Goal: Task Accomplishment & Management: Use online tool/utility

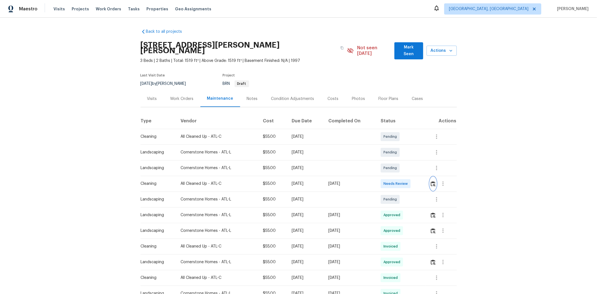
click at [424, 181] on img "button" at bounding box center [433, 183] width 5 height 5
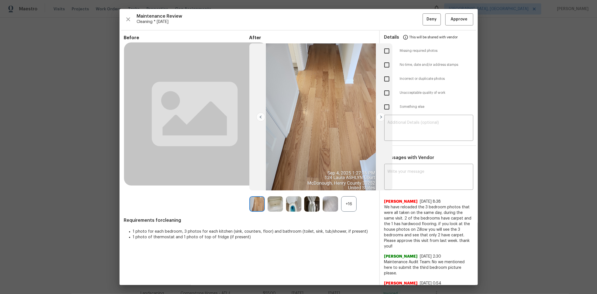
click at [385, 95] on input "checkbox" at bounding box center [387, 93] width 12 height 12
click at [385, 93] on input "checkbox" at bounding box center [387, 93] width 12 height 12
checkbox input "false"
click at [406, 172] on textarea at bounding box center [429, 178] width 82 height 16
paste textarea "Hello! After further review, the visit on 08/20/2025, has been approved. Could …"
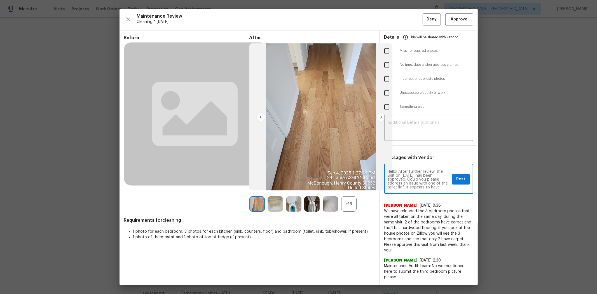
drag, startPoint x: 402, startPoint y: 176, endPoint x: 434, endPoint y: 183, distance: 32.8
click at [402, 176] on textarea "Hello! After further review, the visit on 08/20/2025, has been approved. Could …" at bounding box center [419, 180] width 62 height 20
type textarea "Hello! After further review, the visit on 09/04/2025, has been approved. Could …"
click at [424, 177] on span "Post" at bounding box center [461, 179] width 9 height 7
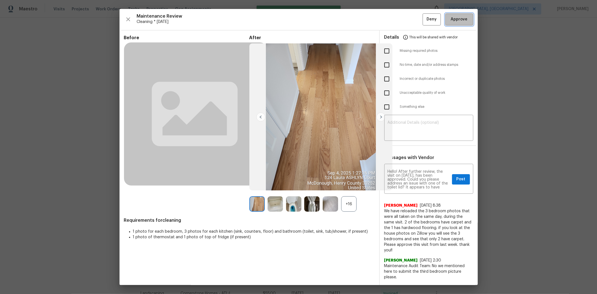
click at [424, 18] on span "Approve" at bounding box center [459, 19] width 17 height 7
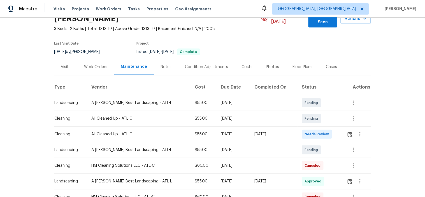
scroll to position [62, 0]
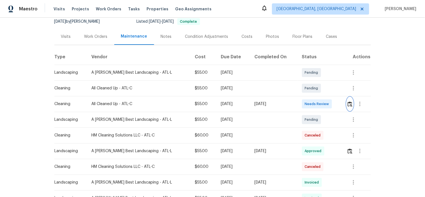
click at [348, 101] on img "button" at bounding box center [349, 103] width 5 height 5
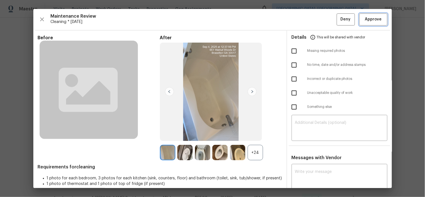
click at [368, 19] on span "Approve" at bounding box center [373, 19] width 17 height 7
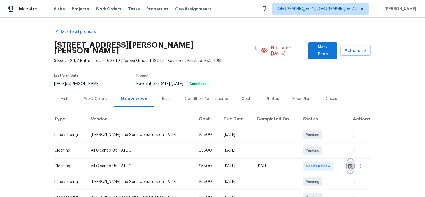
click at [349, 163] on img "button" at bounding box center [350, 165] width 5 height 5
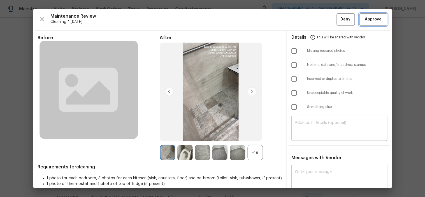
click at [377, 16] on span "Approve" at bounding box center [373, 19] width 19 height 7
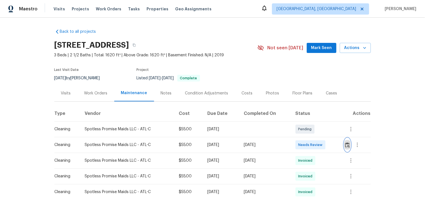
click at [347, 147] on img "button" at bounding box center [347, 144] width 5 height 5
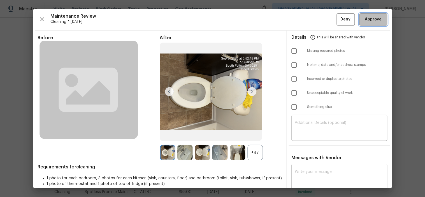
click at [365, 18] on span "Approve" at bounding box center [373, 19] width 17 height 7
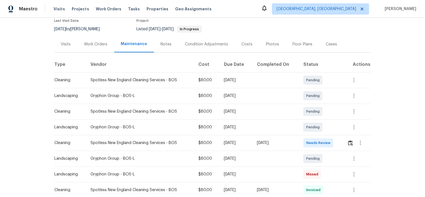
scroll to position [93, 0]
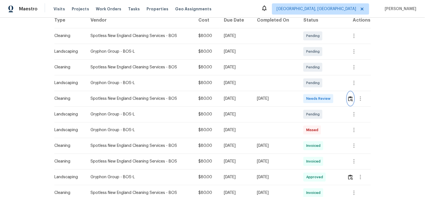
click at [350, 96] on img "button" at bounding box center [350, 98] width 5 height 5
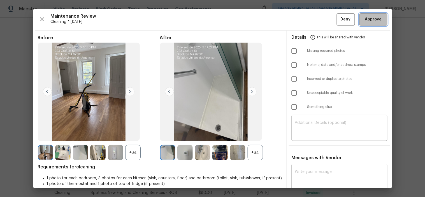
click at [366, 20] on span "Approve" at bounding box center [373, 19] width 17 height 7
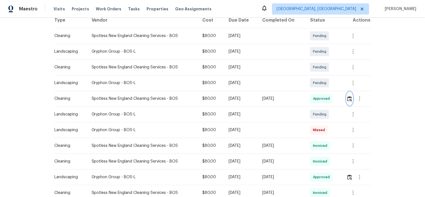
click at [348, 100] on img "button" at bounding box center [349, 98] width 5 height 5
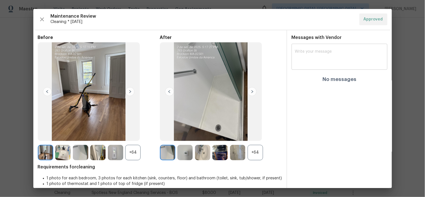
click at [326, 59] on textarea at bounding box center [339, 58] width 89 height 16
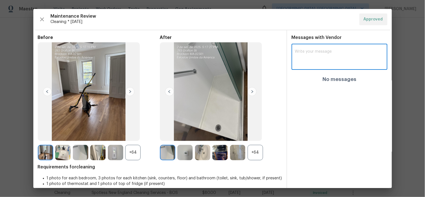
paste textarea "Hello! After further review, the visit on 09/04/2025, has been approved. Could …"
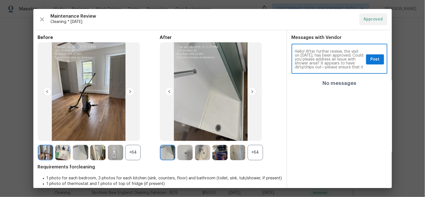
scroll to position [12, 0]
type textarea "Hello! After further review, the visit on 09/04/2025, has been approved. Could …"
click at [370, 62] on span "Post" at bounding box center [374, 59] width 9 height 7
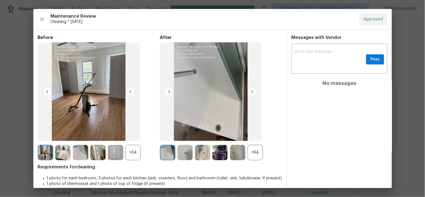
scroll to position [0, 0]
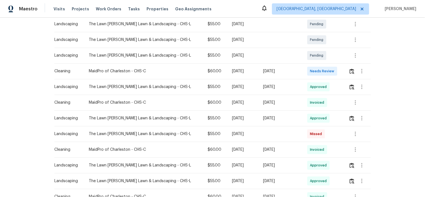
scroll to position [124, 0]
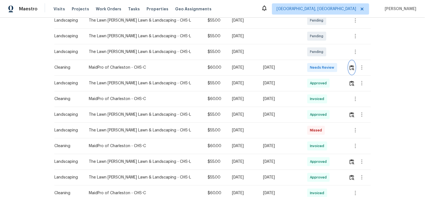
click at [349, 69] on img "button" at bounding box center [351, 67] width 5 height 5
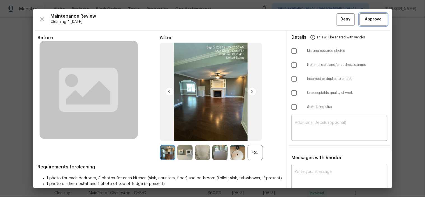
click at [366, 20] on span "Approve" at bounding box center [373, 19] width 17 height 7
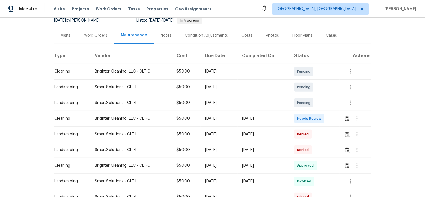
scroll to position [62, 0]
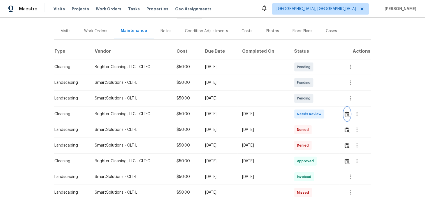
click at [346, 111] on img "button" at bounding box center [347, 113] width 5 height 5
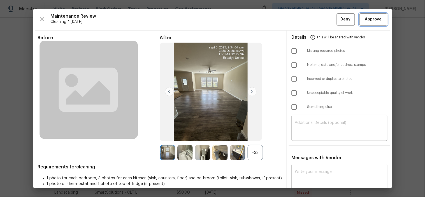
click at [365, 20] on span "Approve" at bounding box center [373, 19] width 17 height 7
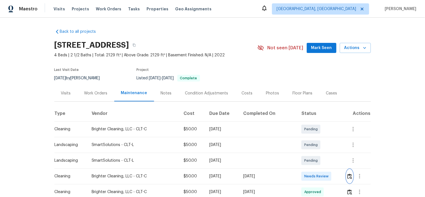
click at [346, 174] on button "button" at bounding box center [349, 175] width 6 height 13
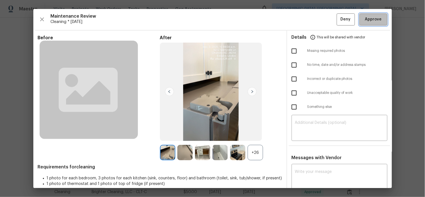
click at [368, 17] on span "Approve" at bounding box center [373, 19] width 17 height 7
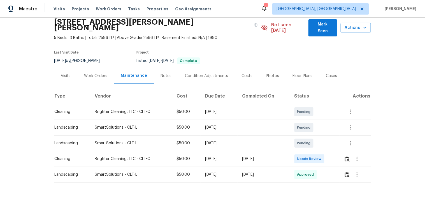
scroll to position [41, 0]
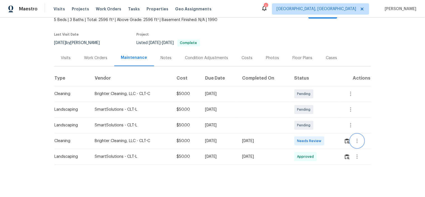
click at [351, 137] on button "button" at bounding box center [356, 140] width 13 height 13
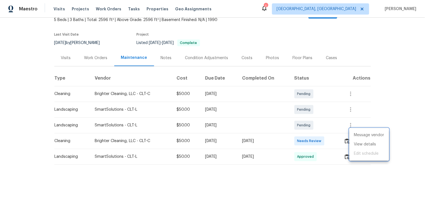
click at [346, 137] on div at bounding box center [212, 98] width 425 height 197
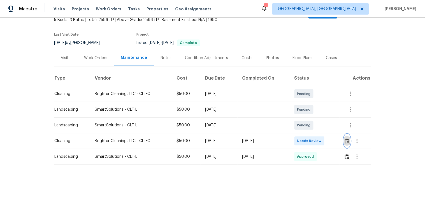
click at [346, 138] on img "button" at bounding box center [347, 140] width 5 height 5
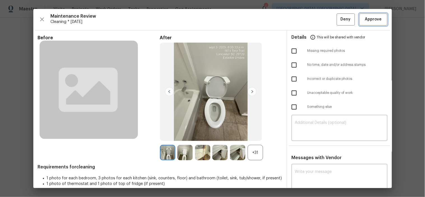
click at [373, 18] on span "Approve" at bounding box center [373, 19] width 17 height 7
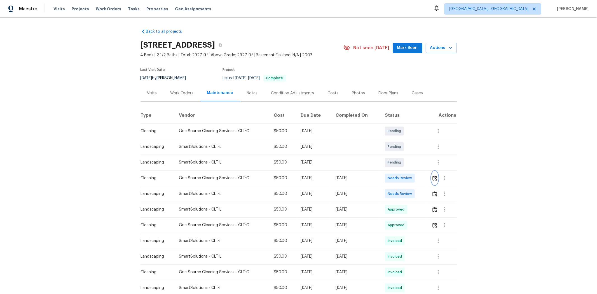
click at [211, 84] on img "button" at bounding box center [434, 177] width 5 height 5
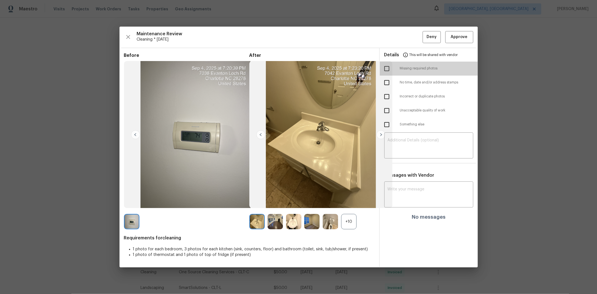
click at [211, 70] on input "checkbox" at bounding box center [387, 69] width 12 height 12
checkbox input "true"
click at [211, 84] on textarea at bounding box center [429, 146] width 82 height 16
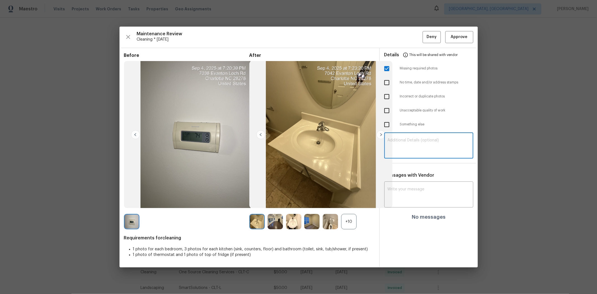
paste textarea "Maintenance Audit Team: Hello! Unfortunately, this cleaning visit completed on …"
click at [211, 84] on textarea "Maintenance Audit Team: Hello! Unfortunately, this cleaning visit completed on …" at bounding box center [429, 146] width 82 height 16
type textarea "Maintenance Audit Team: Hello! Unfortunately, this cleaning visit completed on …"
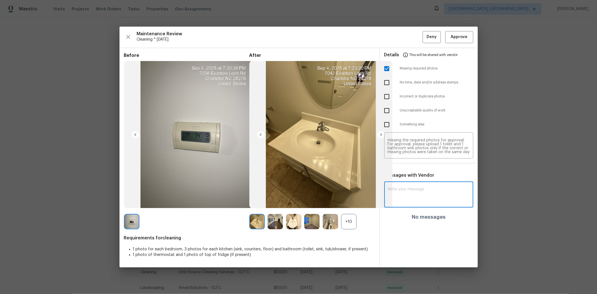
click at [211, 84] on textarea at bounding box center [429, 195] width 82 height 16
paste textarea "Maintenance Audit Team: Hello! Unfortunately, this cleaning visit completed on …"
type textarea "Maintenance Audit Team: Hello! Unfortunately, this cleaning visit completed on …"
click at [211, 84] on button "Post" at bounding box center [461, 197] width 18 height 10
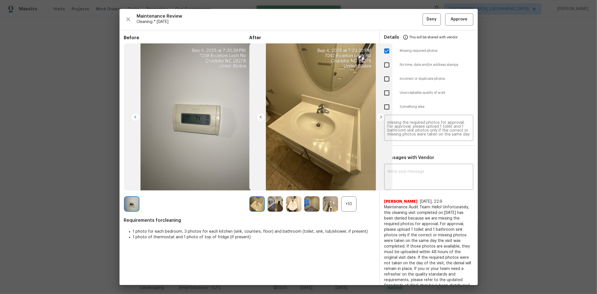
scroll to position [0, 0]
click at [211, 21] on button "Deny" at bounding box center [432, 19] width 18 height 12
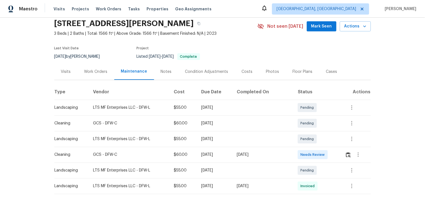
scroll to position [31, 0]
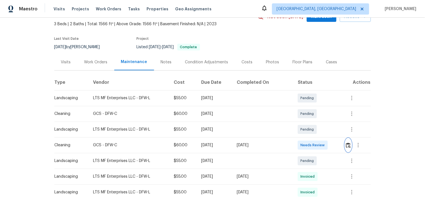
click at [348, 144] on img "button" at bounding box center [348, 144] width 5 height 5
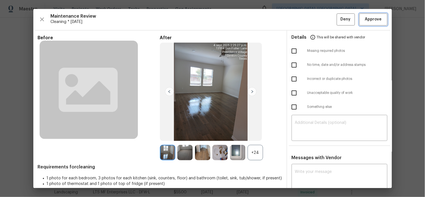
click at [368, 20] on span "Approve" at bounding box center [373, 19] width 17 height 7
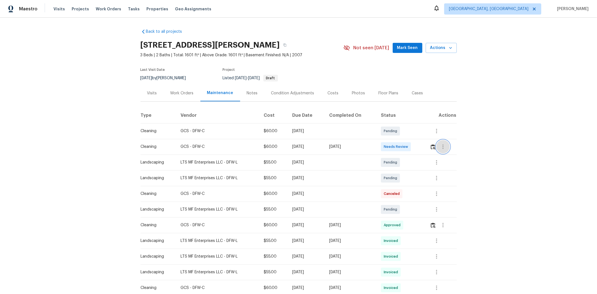
click at [424, 147] on button "button" at bounding box center [442, 146] width 13 height 13
click at [424, 147] on div at bounding box center [298, 147] width 597 height 294
click at [424, 147] on img "button" at bounding box center [433, 146] width 5 height 5
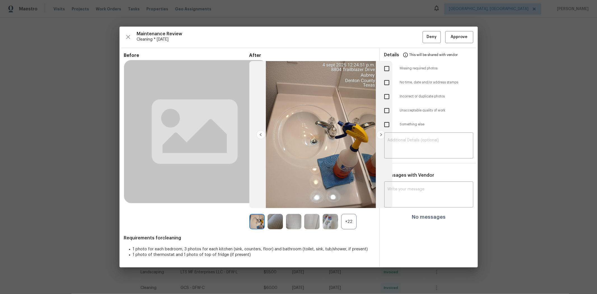
click at [424, 29] on div "Maintenance Review Cleaning * Tue, Sep 02 Deny Approve Before After +22 Require…" at bounding box center [299, 147] width 358 height 241
click at [424, 37] on span "Approve" at bounding box center [459, 37] width 17 height 7
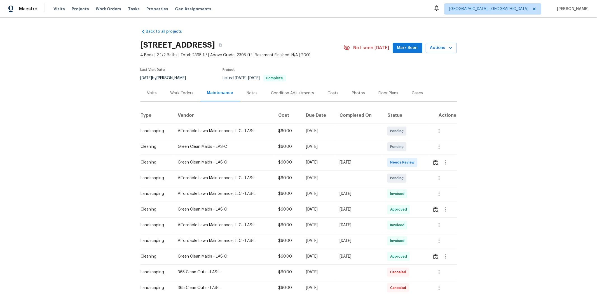
click at [430, 159] on td at bounding box center [442, 163] width 29 height 16
click at [433, 165] on img "button" at bounding box center [435, 162] width 5 height 5
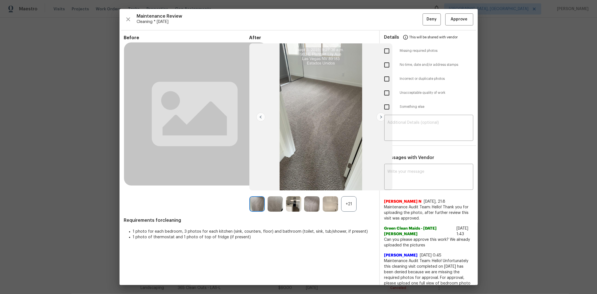
click at [453, 27] on div "Maintenance Review Cleaning * [DATE] Deny Approve Before After +21 Requirements…" at bounding box center [299, 147] width 358 height 276
drag, startPoint x: 454, startPoint y: 21, endPoint x: 448, endPoint y: 10, distance: 12.6
click at [454, 21] on span "Approve" at bounding box center [459, 19] width 17 height 7
